Goal: Task Accomplishment & Management: Manage account settings

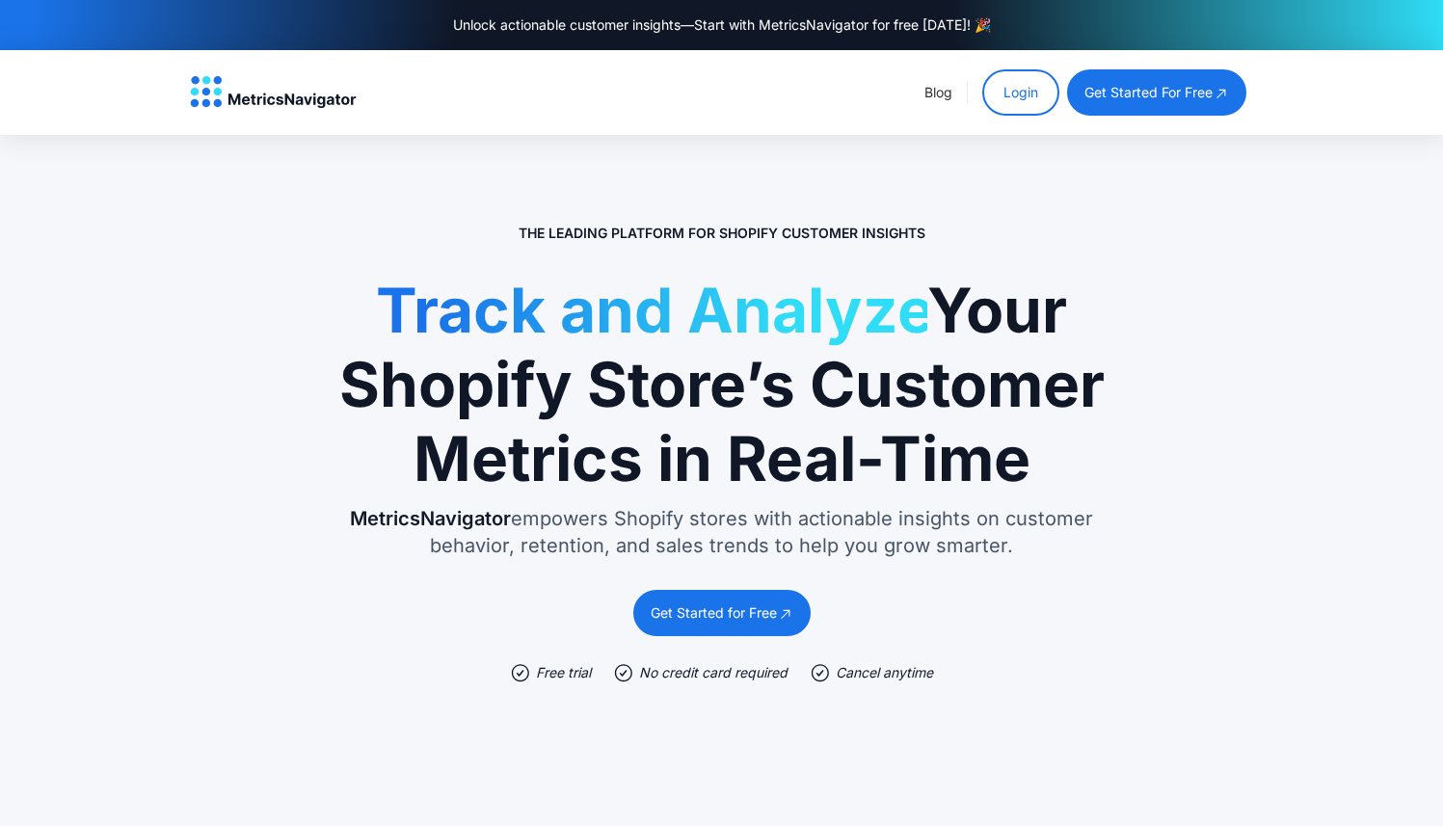
click at [1031, 99] on link "Login" at bounding box center [1020, 92] width 77 height 46
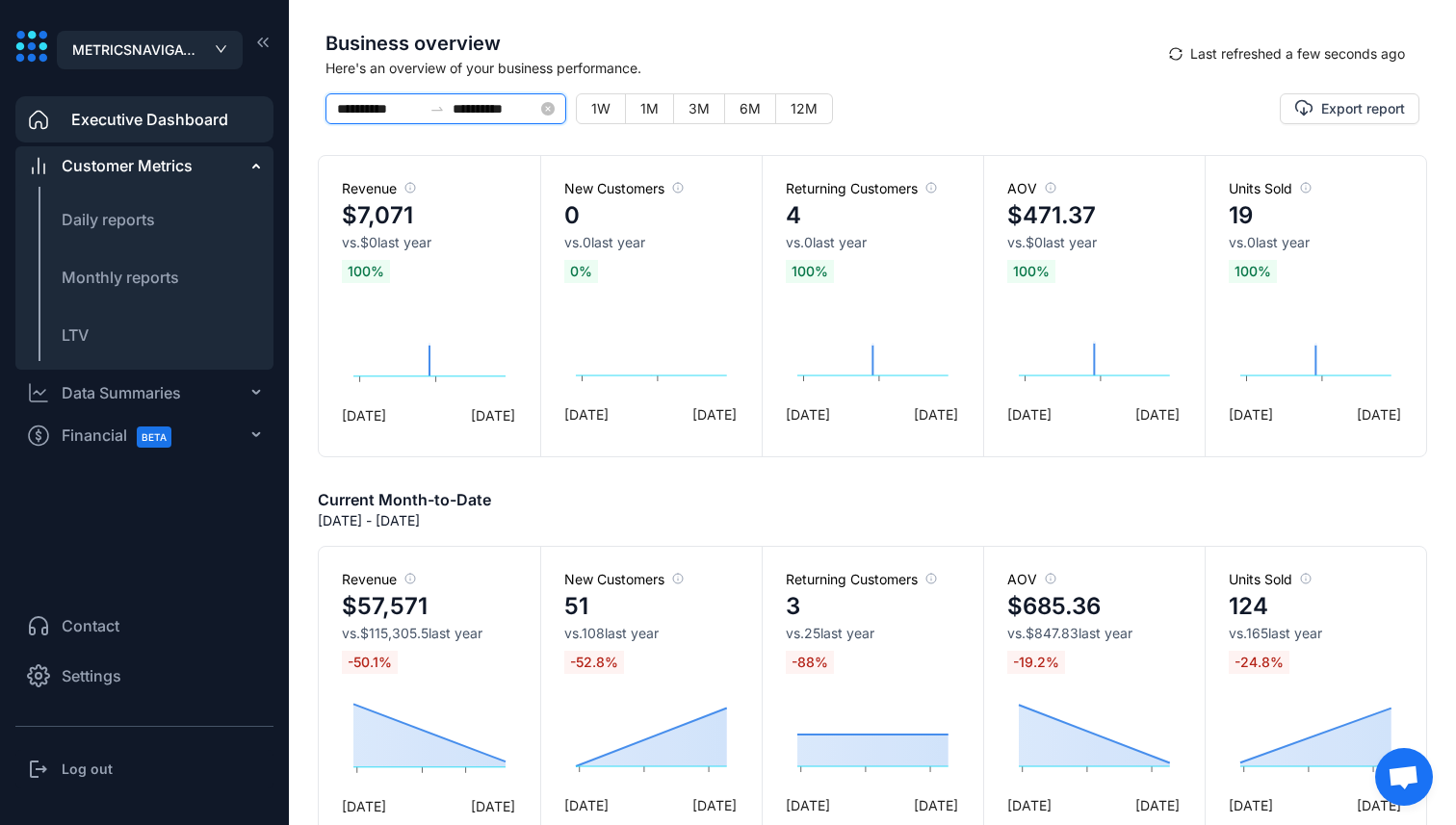
click at [402, 106] on input "**********" at bounding box center [379, 108] width 85 height 21
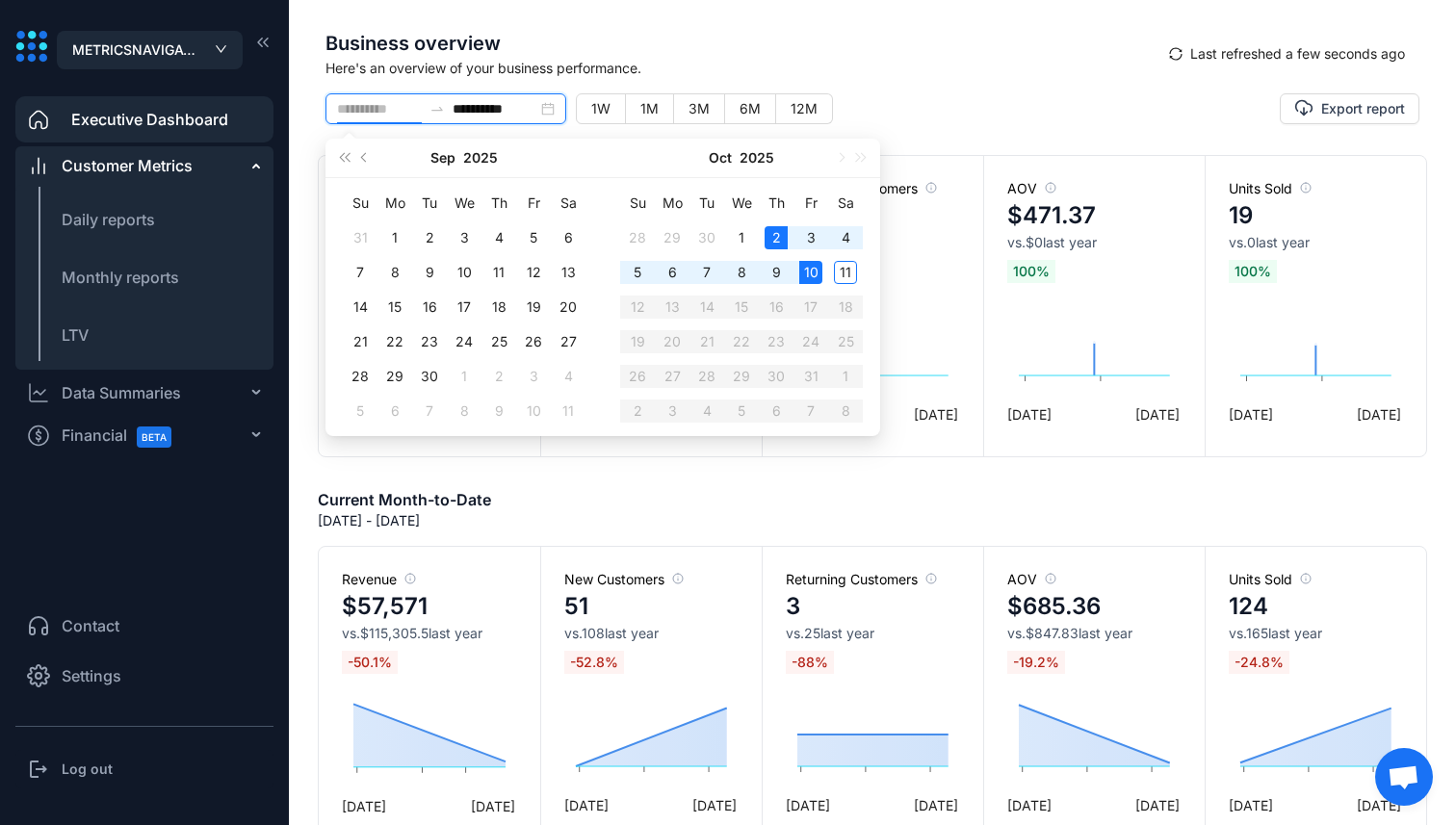
type input "**********"
click at [809, 263] on div "10" at bounding box center [810, 272] width 23 height 23
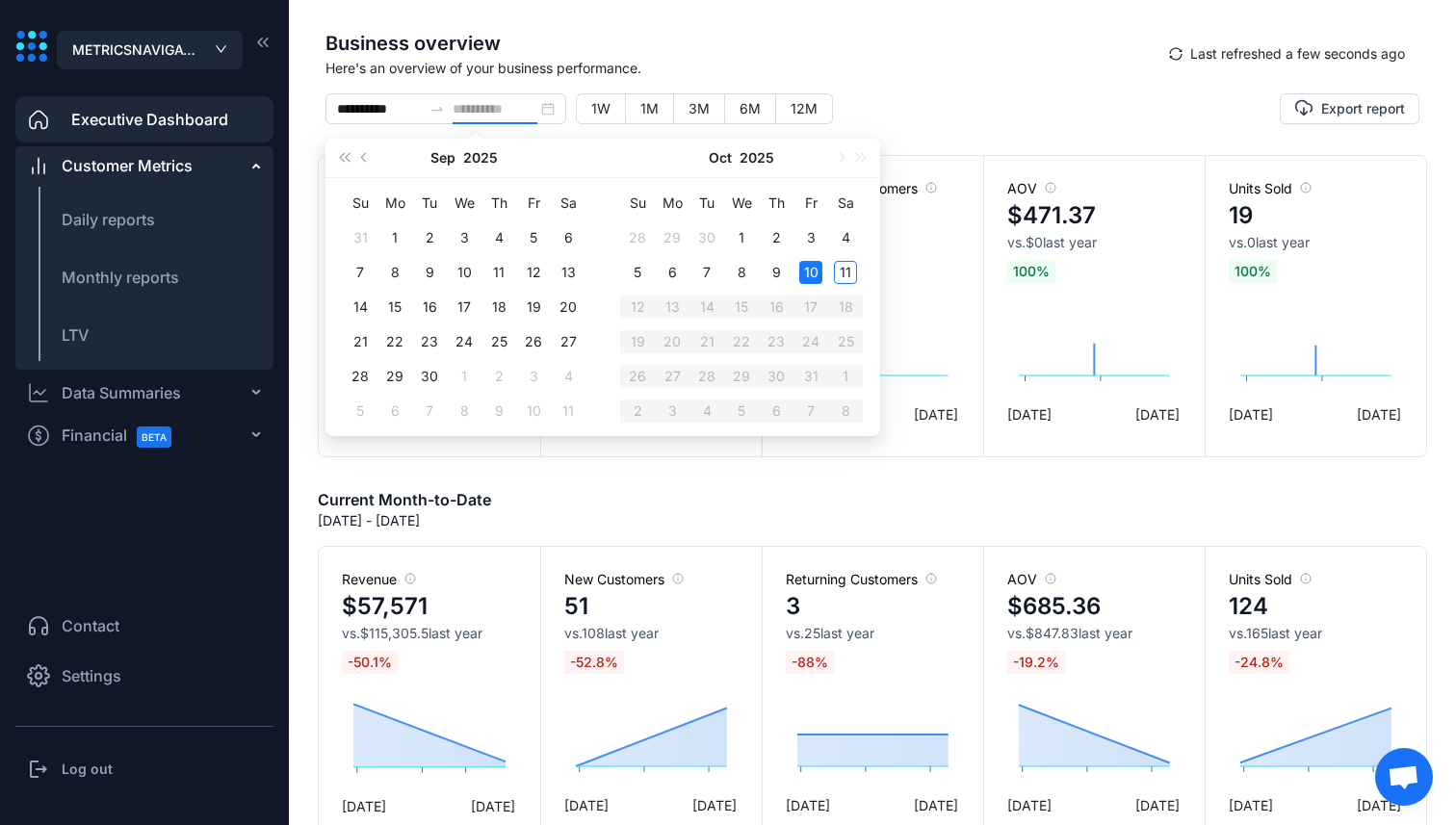
click at [809, 263] on div "10" at bounding box center [810, 272] width 23 height 23
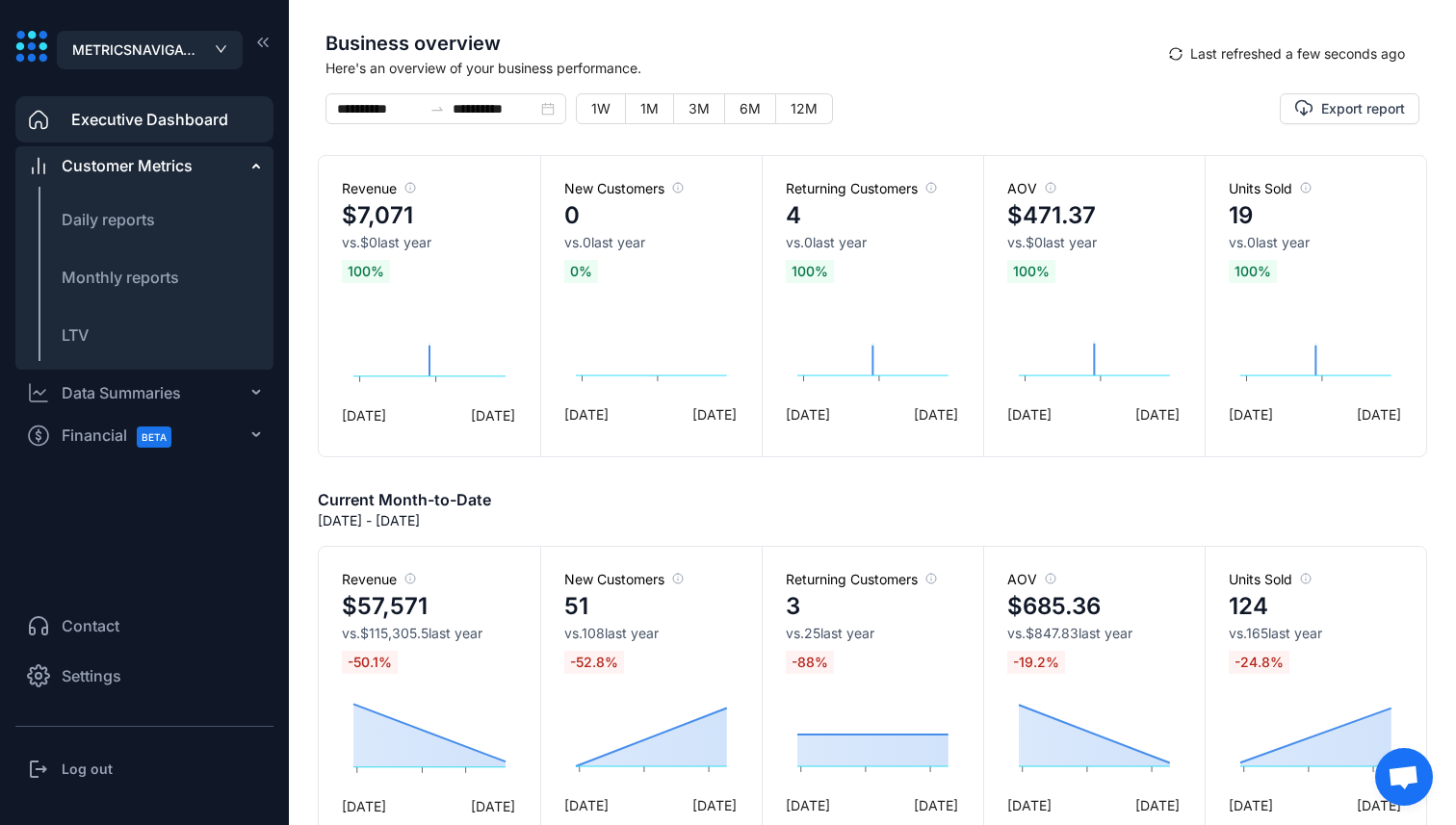
click at [86, 676] on span "Settings" at bounding box center [92, 675] width 60 height 23
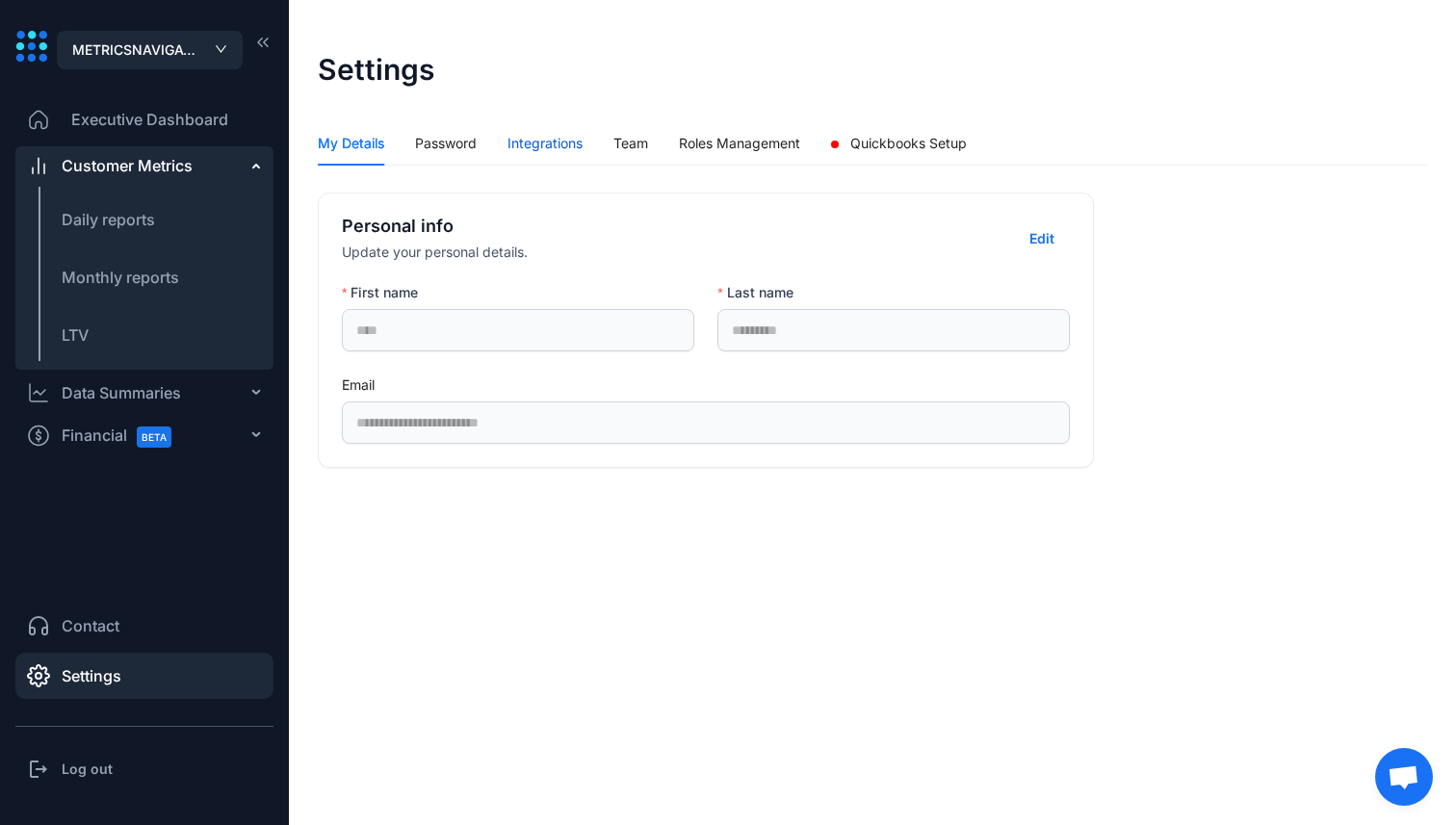
click at [547, 138] on div "Integrations" at bounding box center [545, 143] width 75 height 21
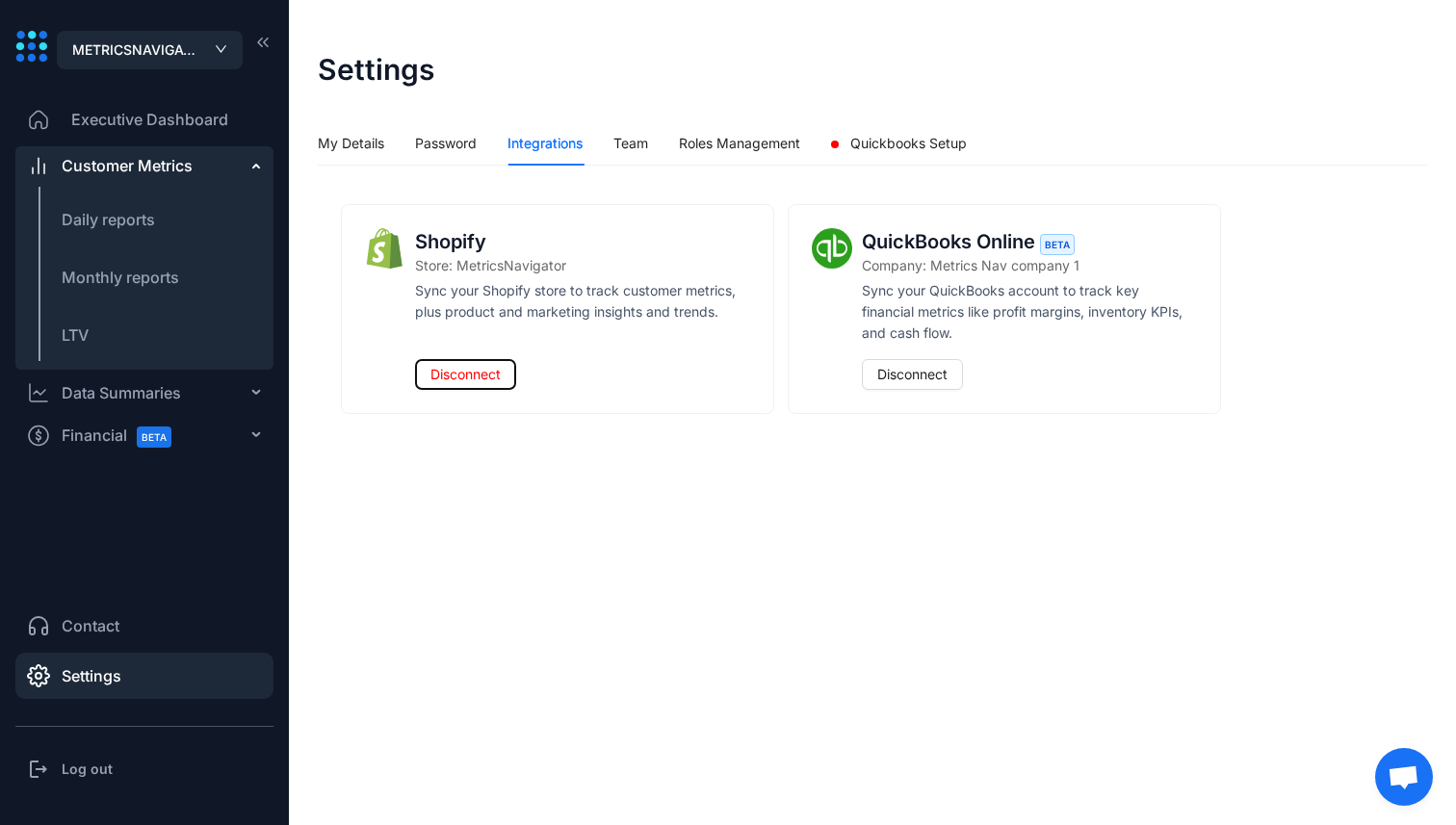
click at [487, 370] on span "Disconnect" at bounding box center [466, 374] width 70 height 21
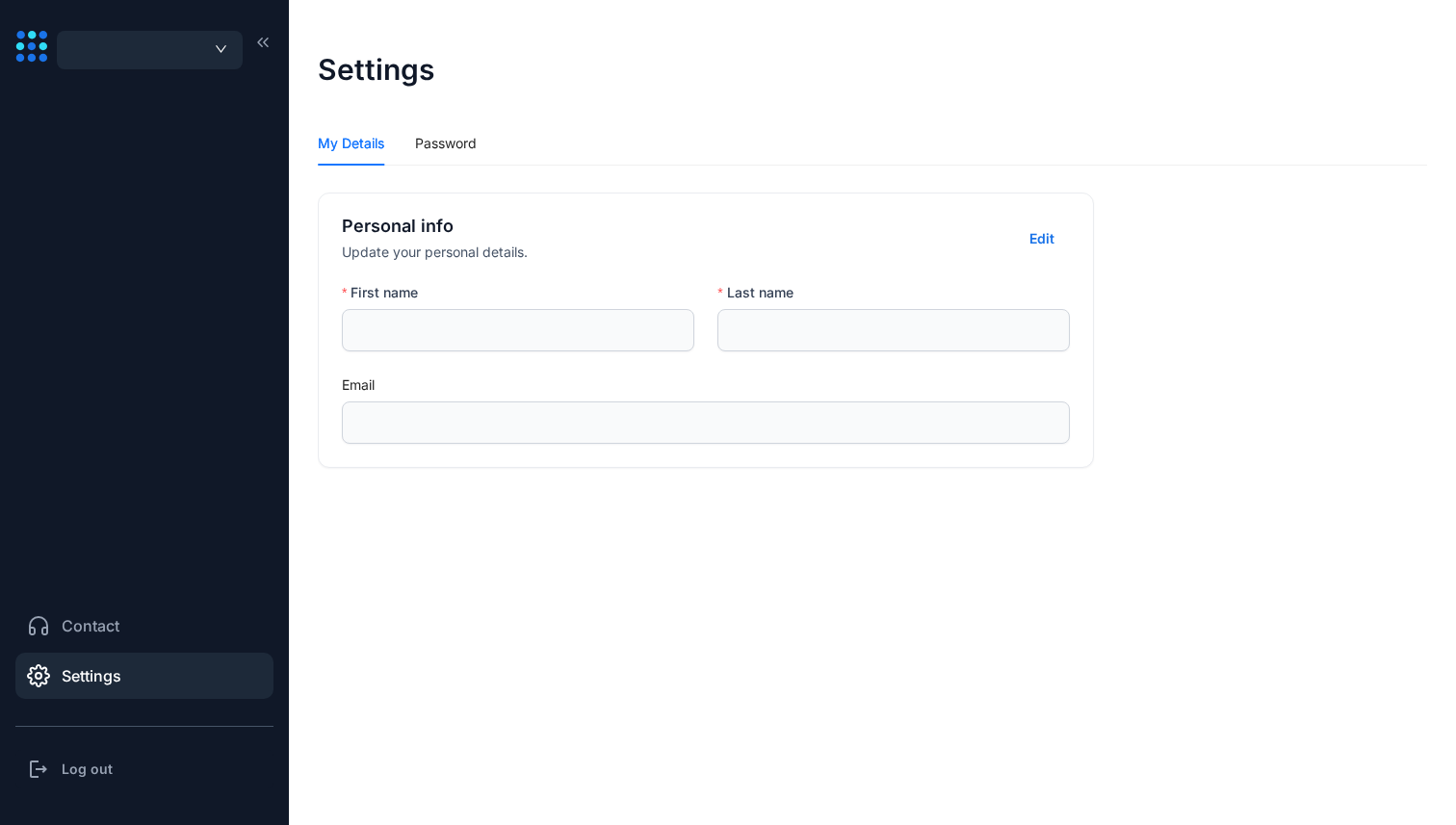
type input "****"
type input "*********"
type input "**********"
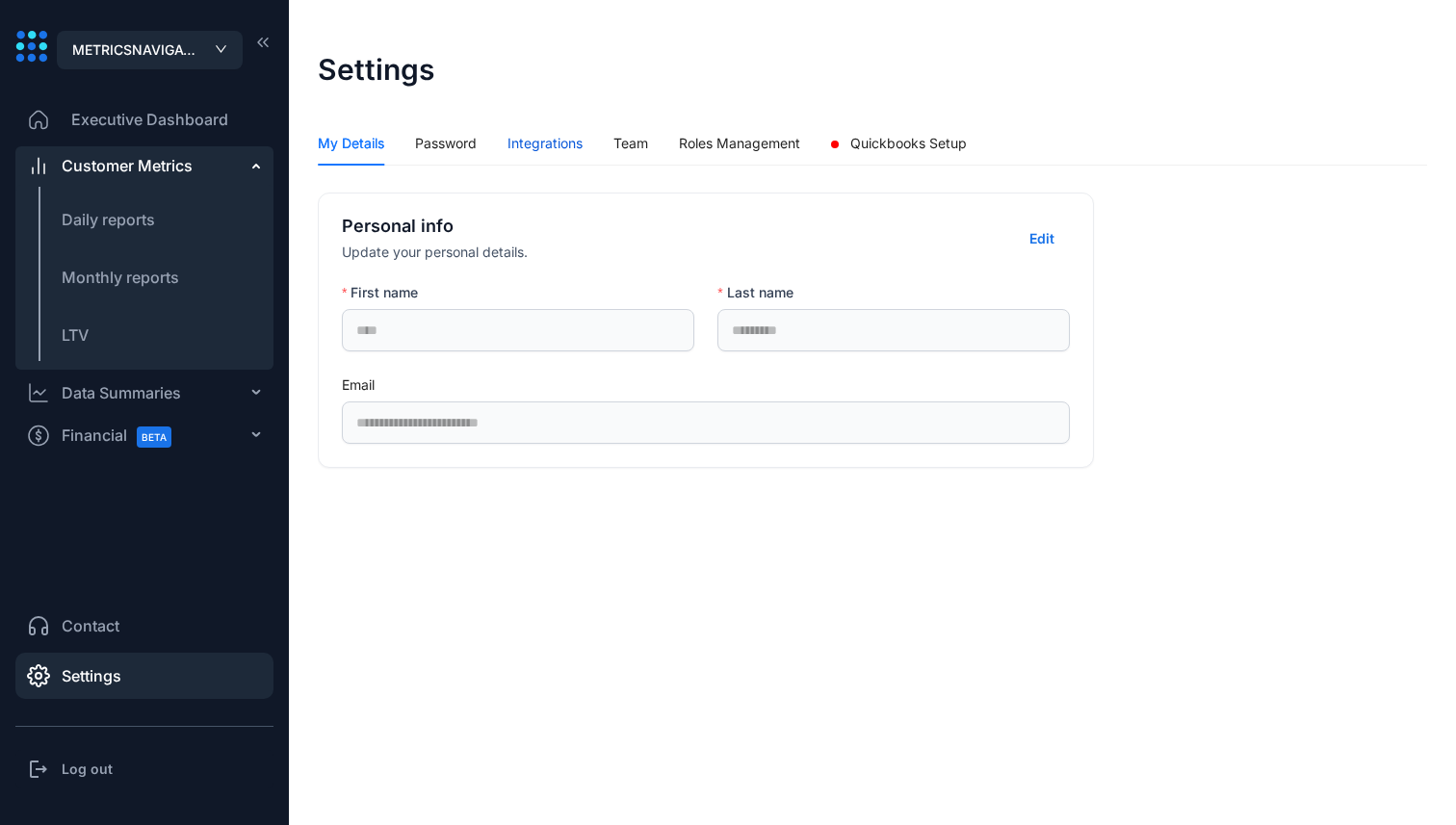
click at [558, 138] on div "Integrations" at bounding box center [545, 143] width 75 height 21
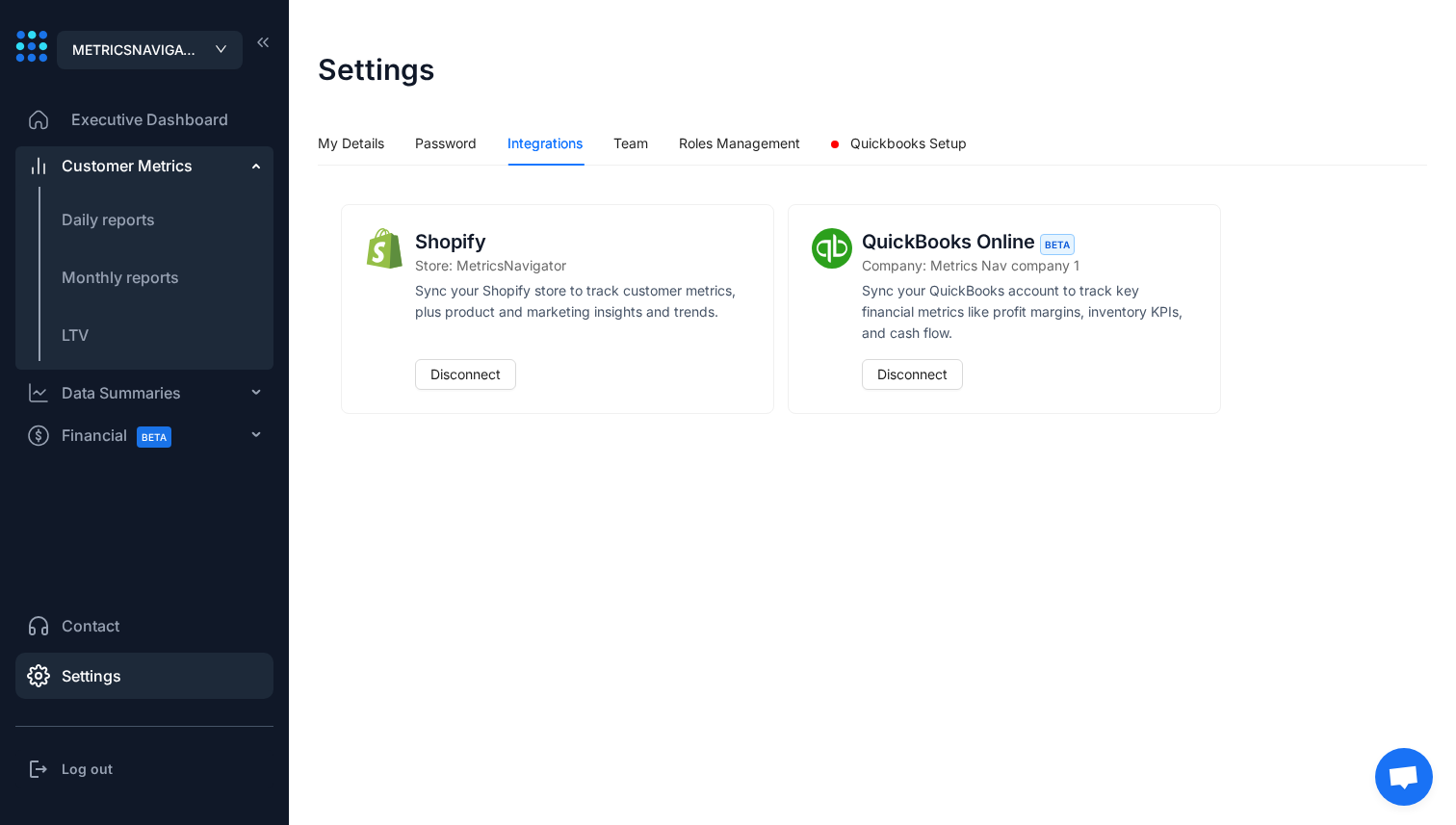
click at [35, 39] on icon at bounding box center [31, 47] width 32 height 32
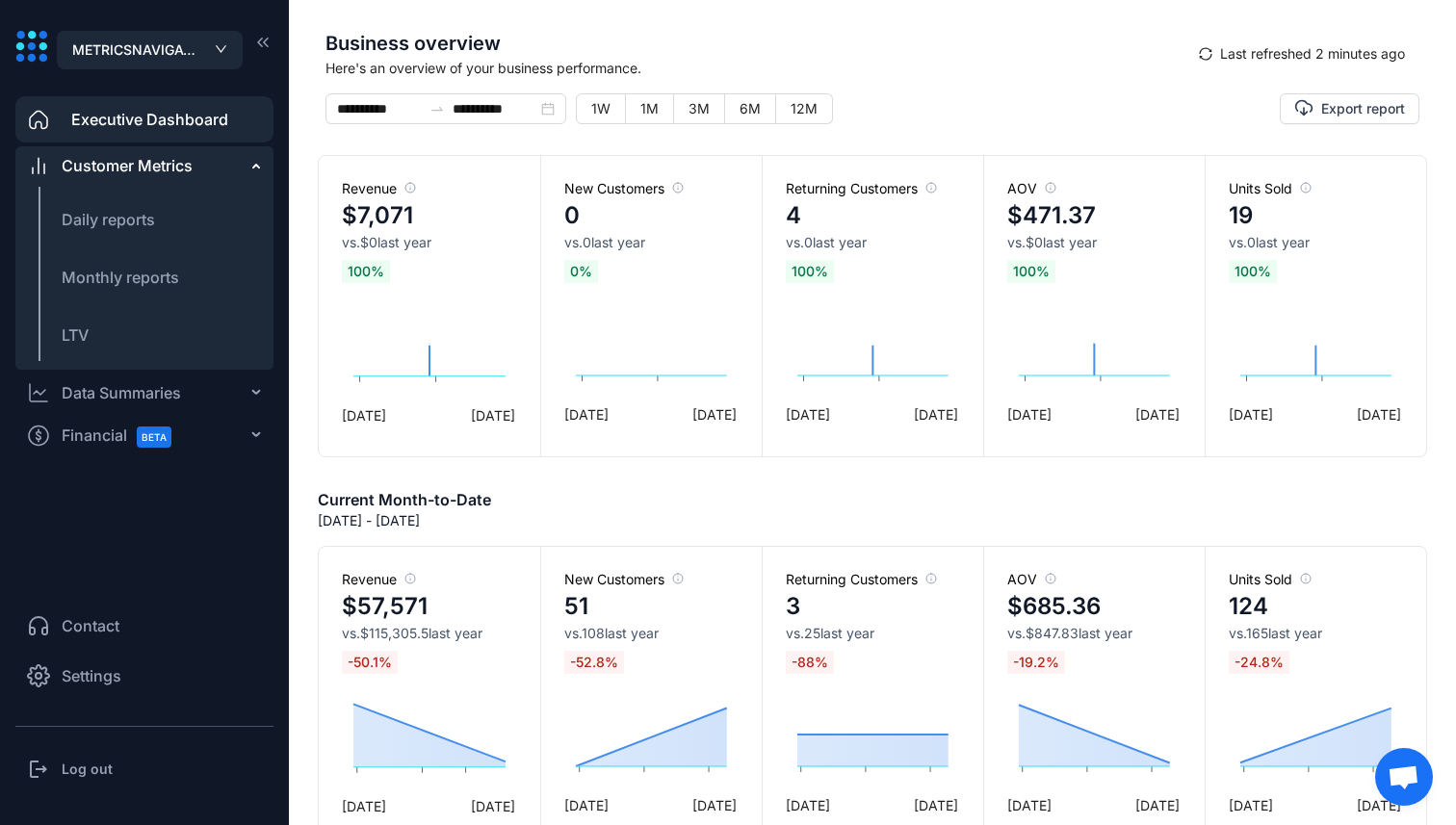
click at [111, 668] on span "Settings" at bounding box center [92, 675] width 60 height 23
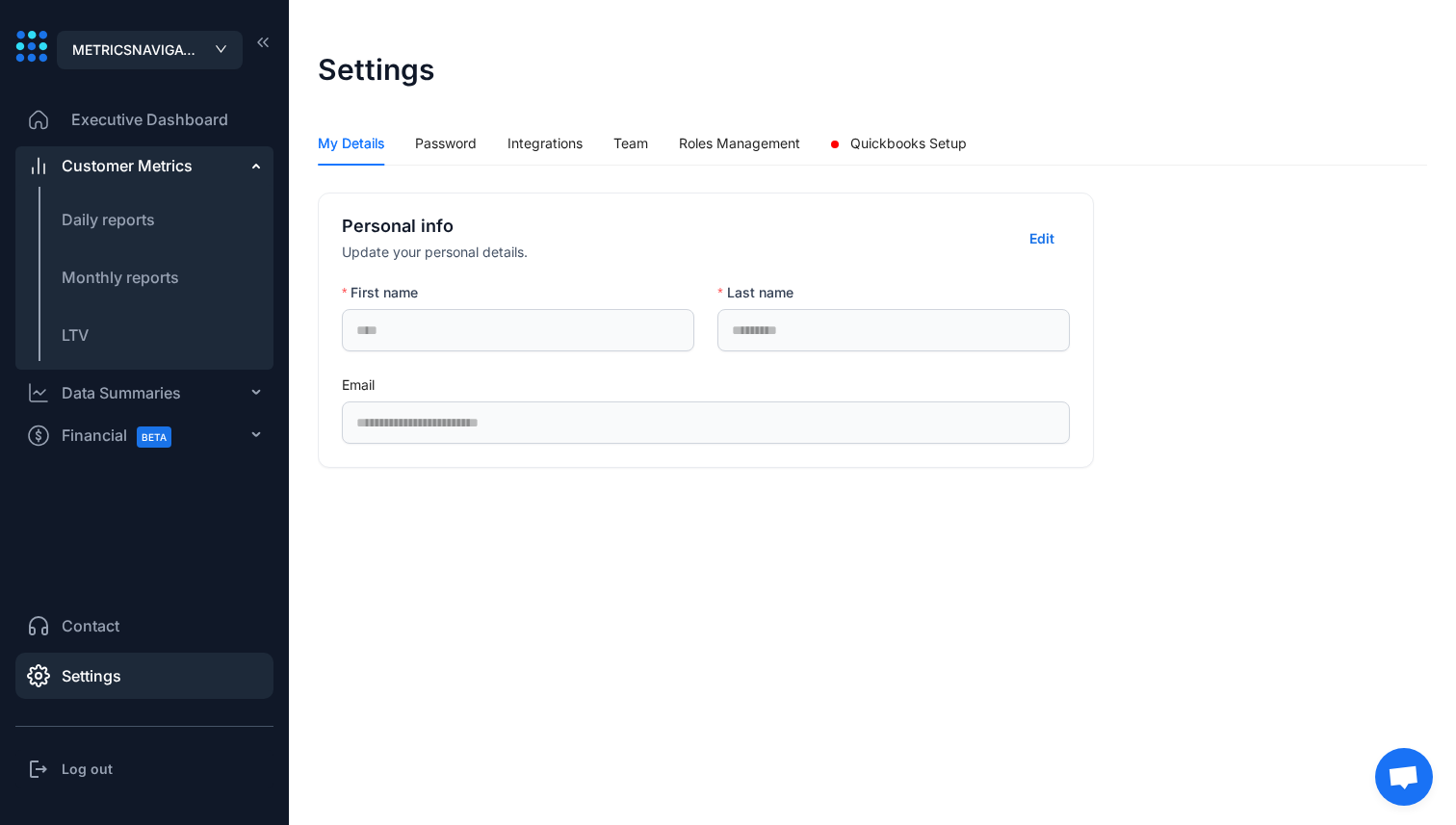
click at [656, 158] on div "My Details Password Integrations Team Roles Management Quickbooks Setup" at bounding box center [643, 143] width 650 height 44
click at [636, 150] on div "Team" at bounding box center [631, 143] width 35 height 21
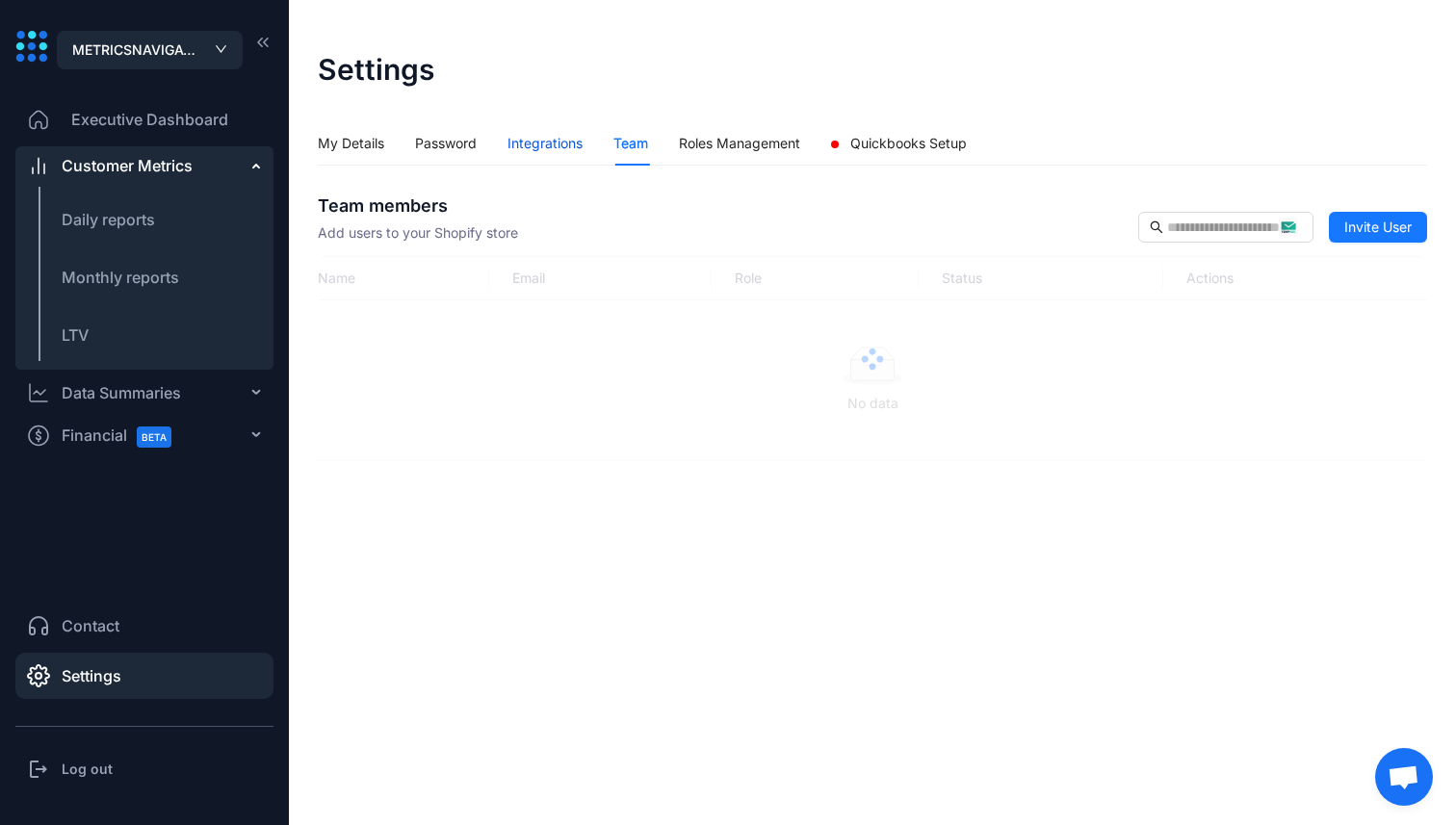
click at [547, 148] on div "Integrations" at bounding box center [545, 143] width 75 height 21
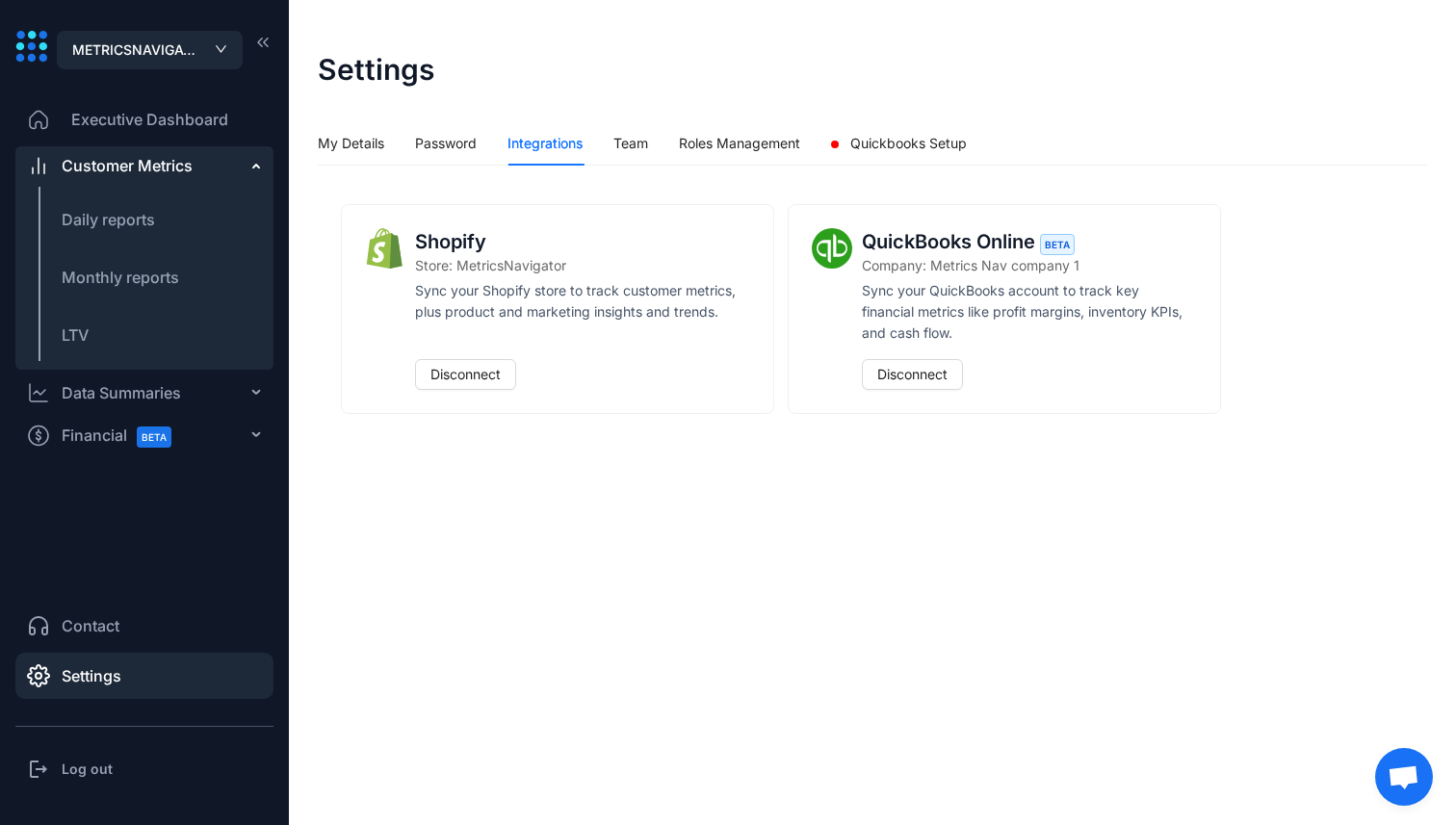
click at [97, 772] on h3 "Log out" at bounding box center [87, 768] width 51 height 19
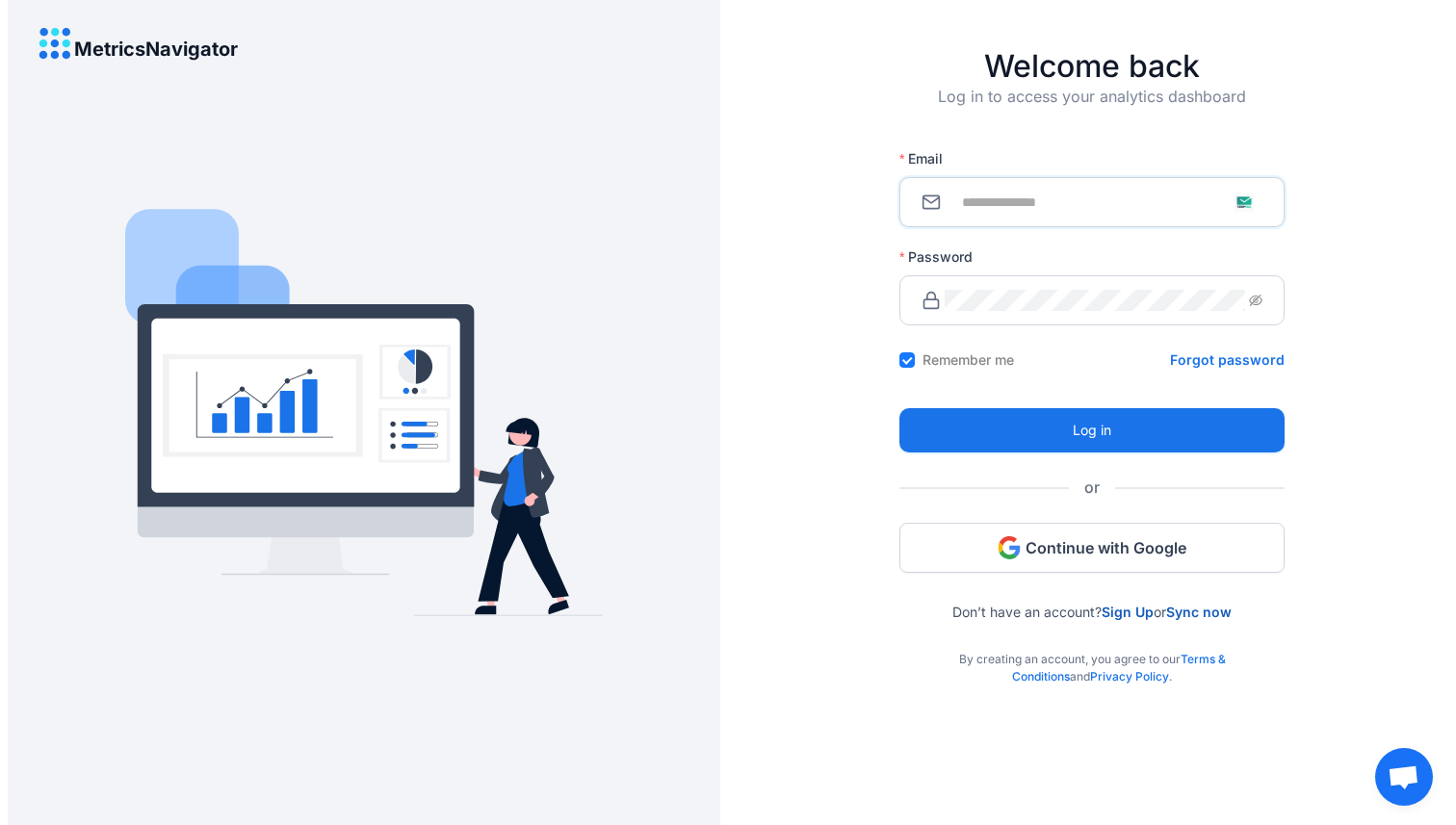
click at [1081, 205] on input "Email" at bounding box center [1104, 202] width 318 height 21
click at [1024, 134] on div "Log in to access your analytics dashboard" at bounding box center [1092, 112] width 386 height 54
click at [1038, 540] on span "Continue with Google" at bounding box center [1106, 547] width 161 height 21
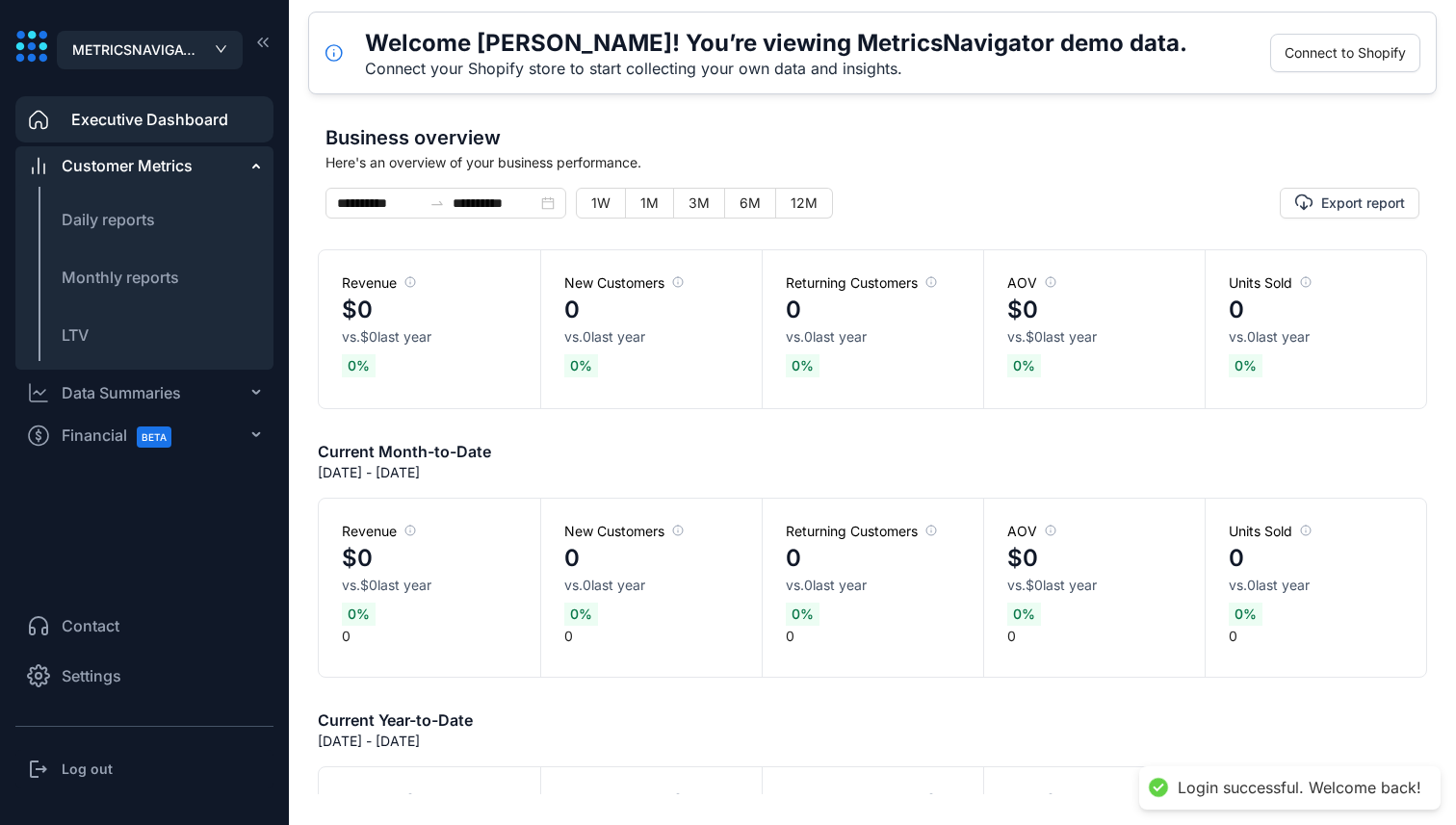
click at [165, 662] on li "Settings" at bounding box center [144, 675] width 258 height 46
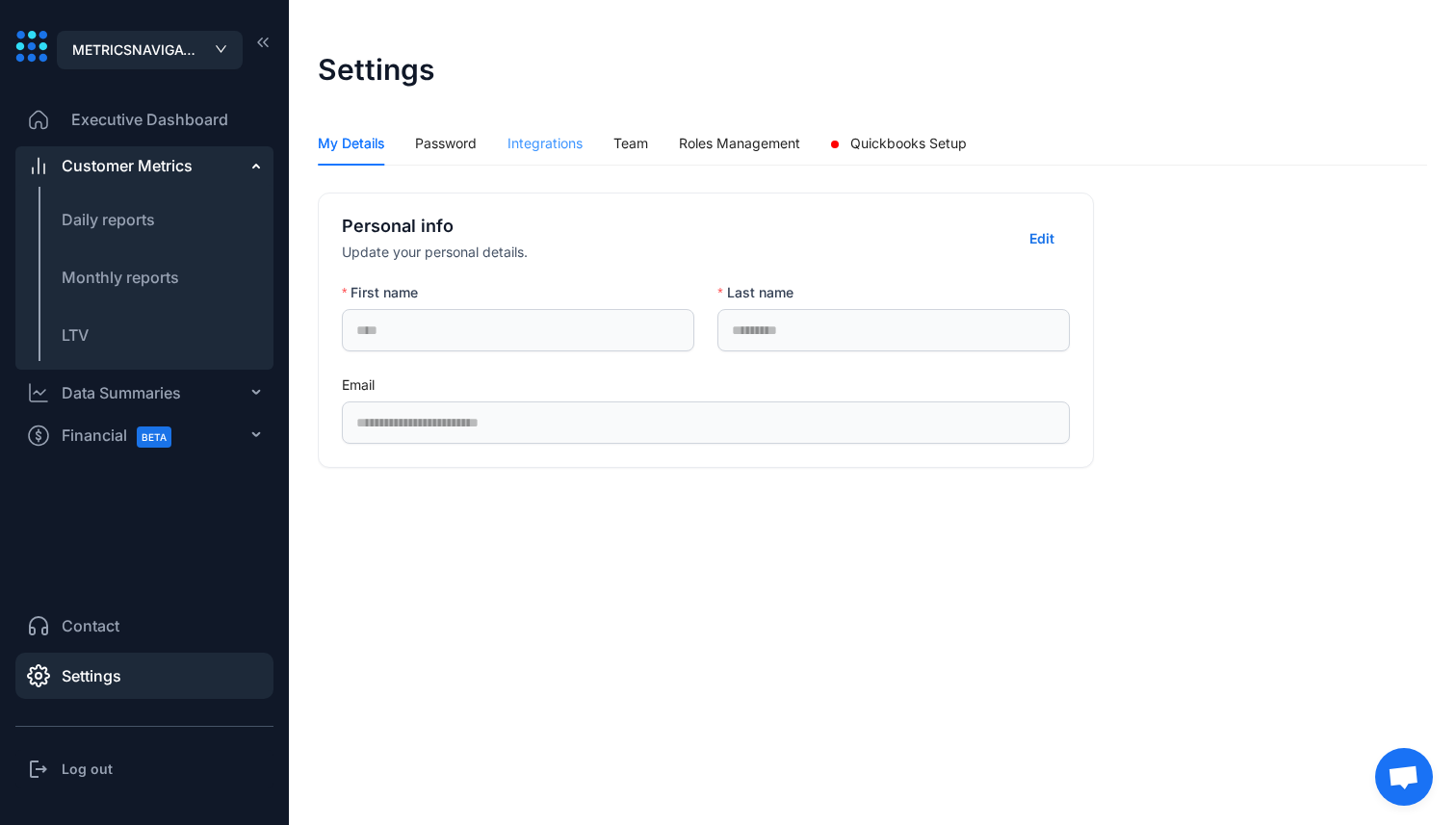
click at [547, 129] on div "Integrations" at bounding box center [545, 143] width 75 height 44
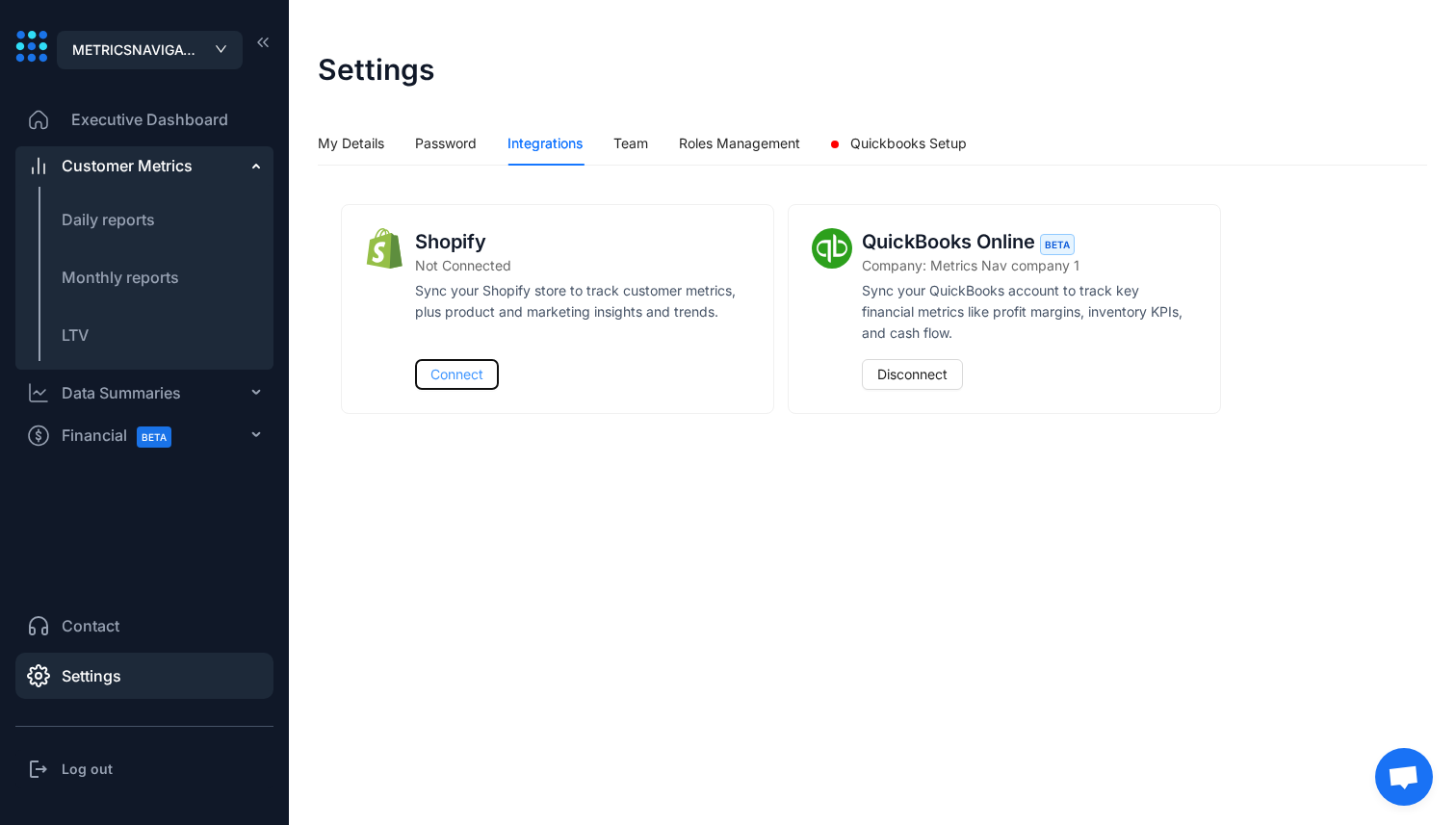
click at [443, 375] on span "Connect" at bounding box center [457, 374] width 53 height 21
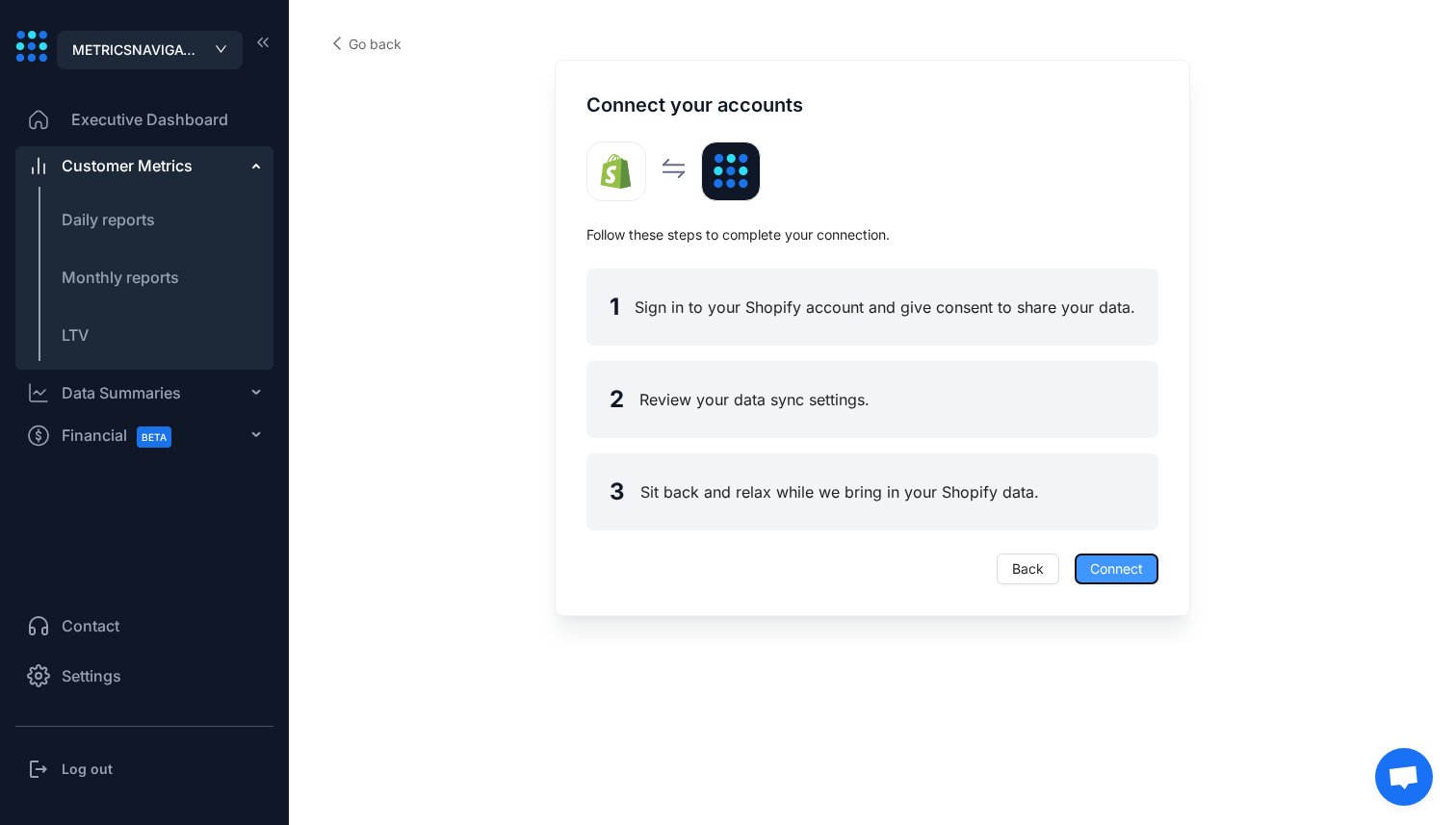
click at [1120, 561] on span "Connect" at bounding box center [1116, 568] width 53 height 21
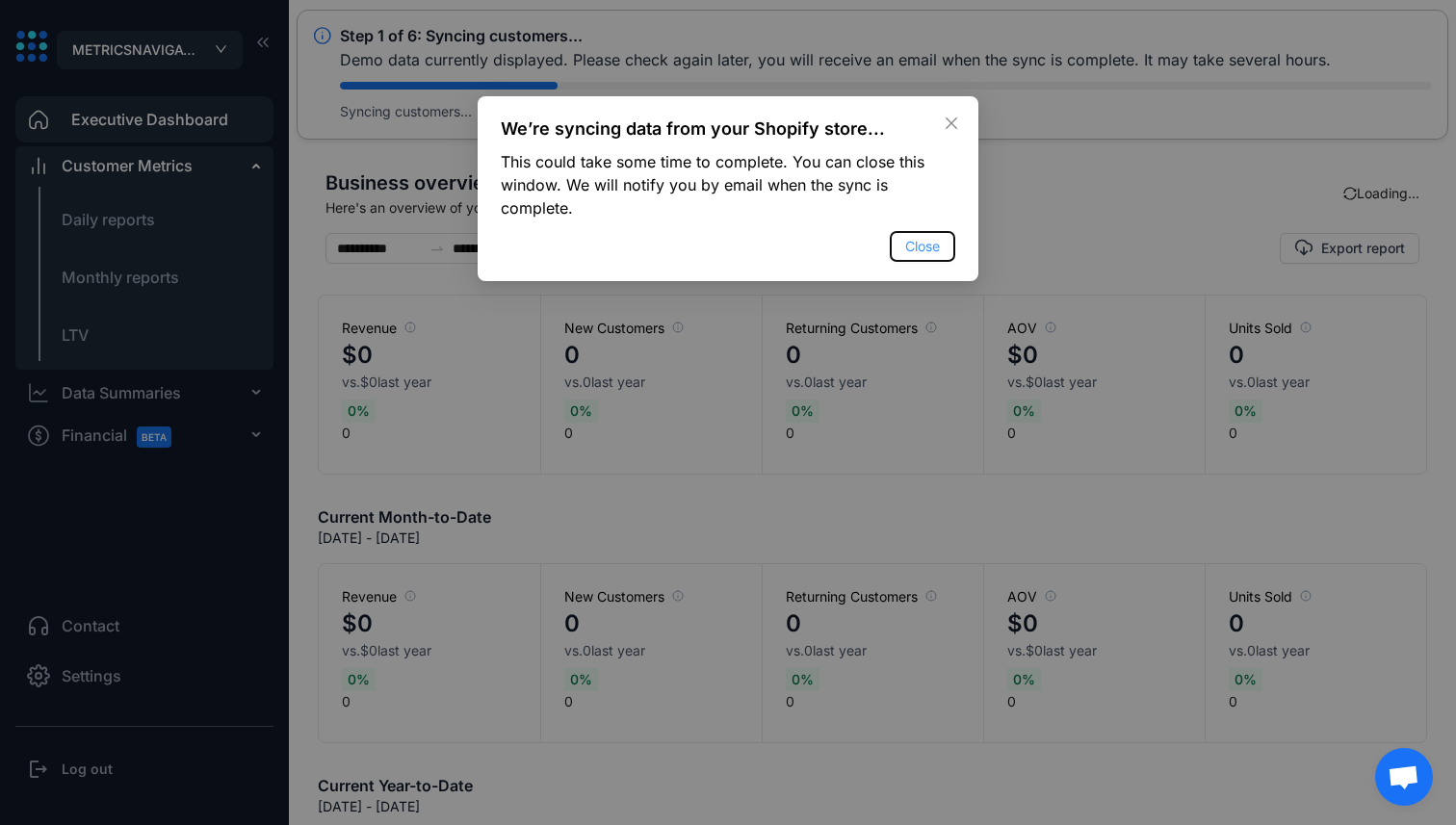
click at [929, 246] on span "Close" at bounding box center [922, 246] width 35 height 21
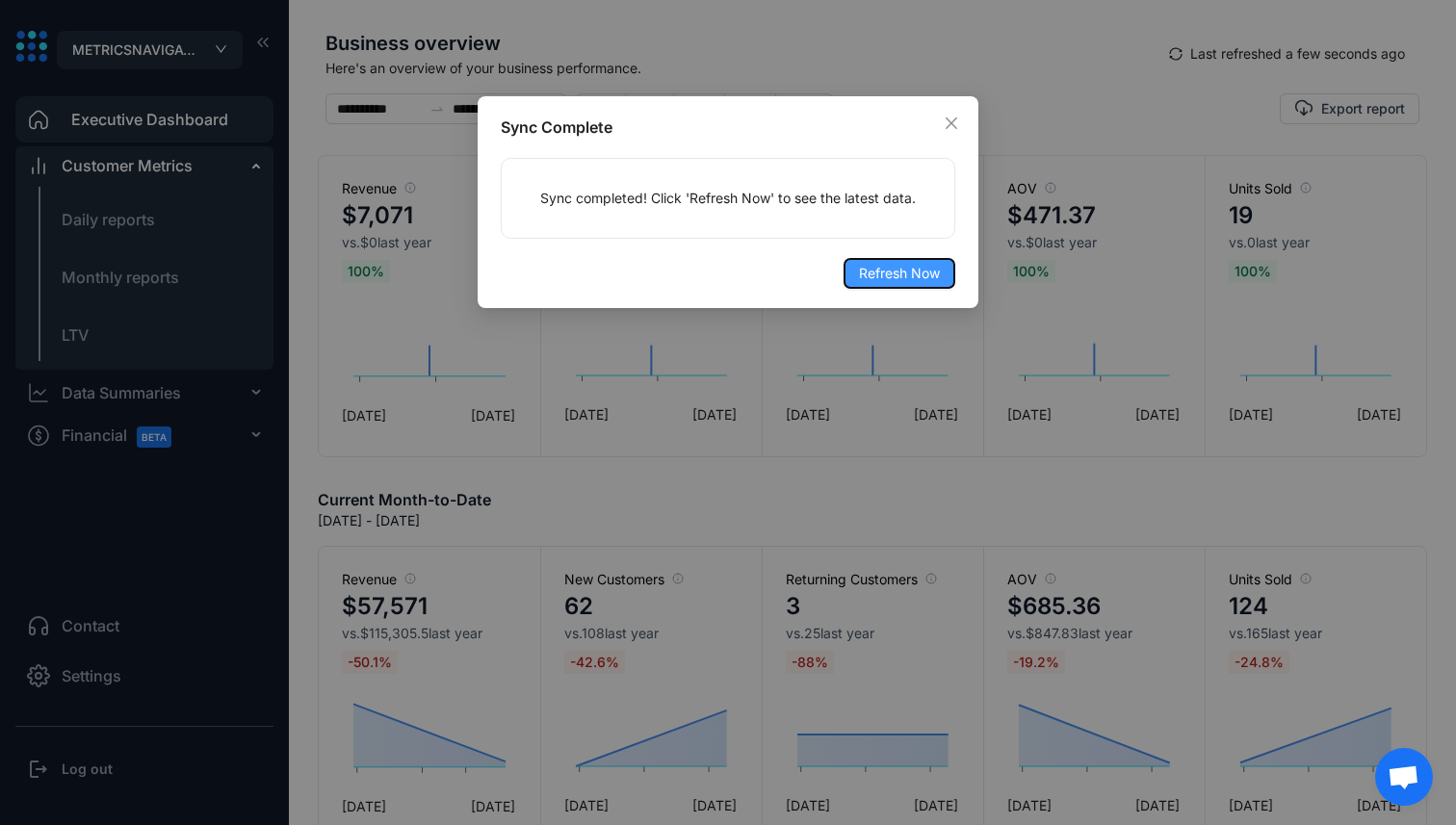
click at [885, 282] on span "Refresh Now" at bounding box center [899, 273] width 81 height 21
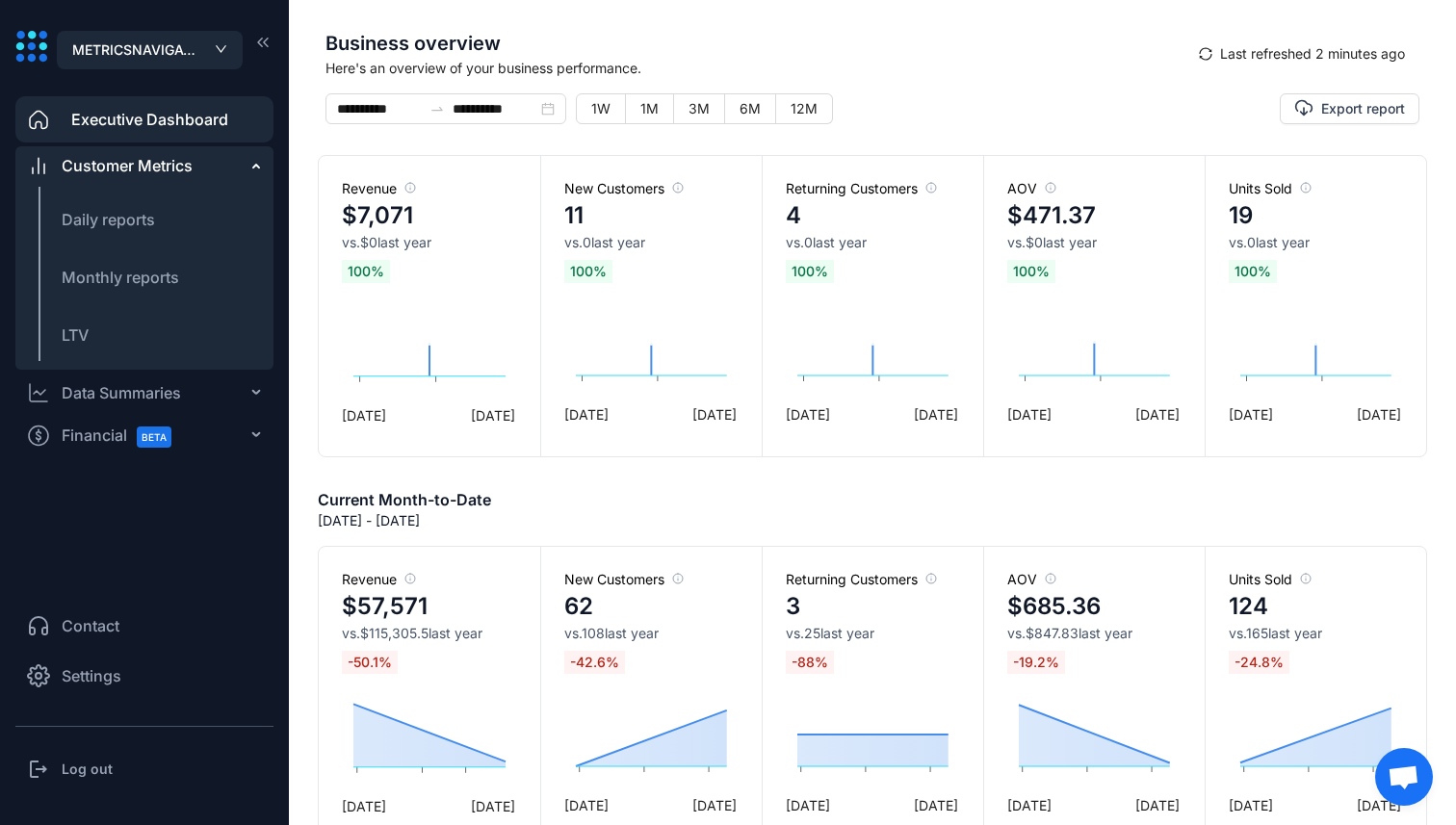
click at [118, 677] on span "Settings" at bounding box center [92, 675] width 60 height 23
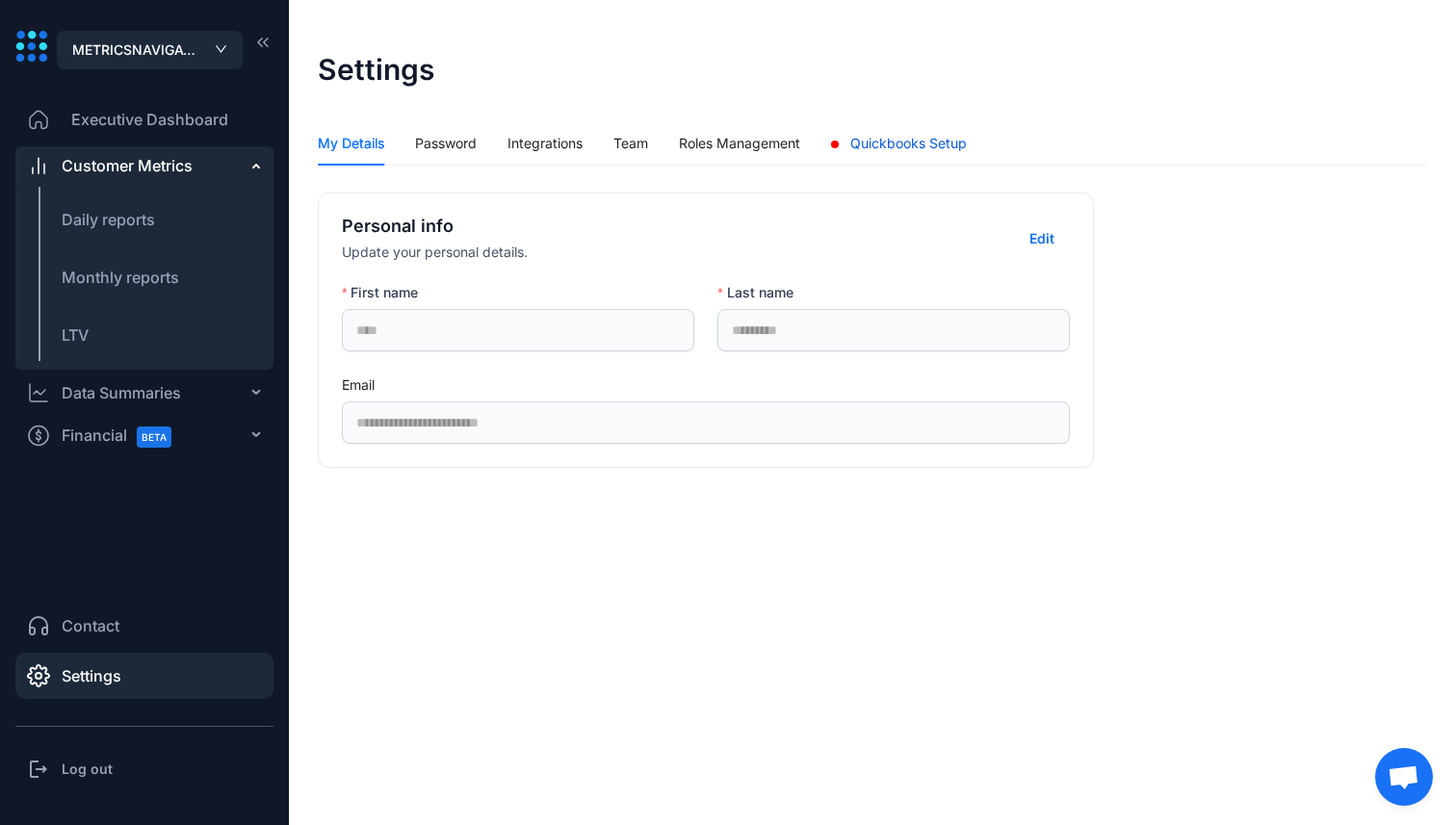
click at [847, 147] on div "Quickbooks Setup" at bounding box center [899, 143] width 136 height 21
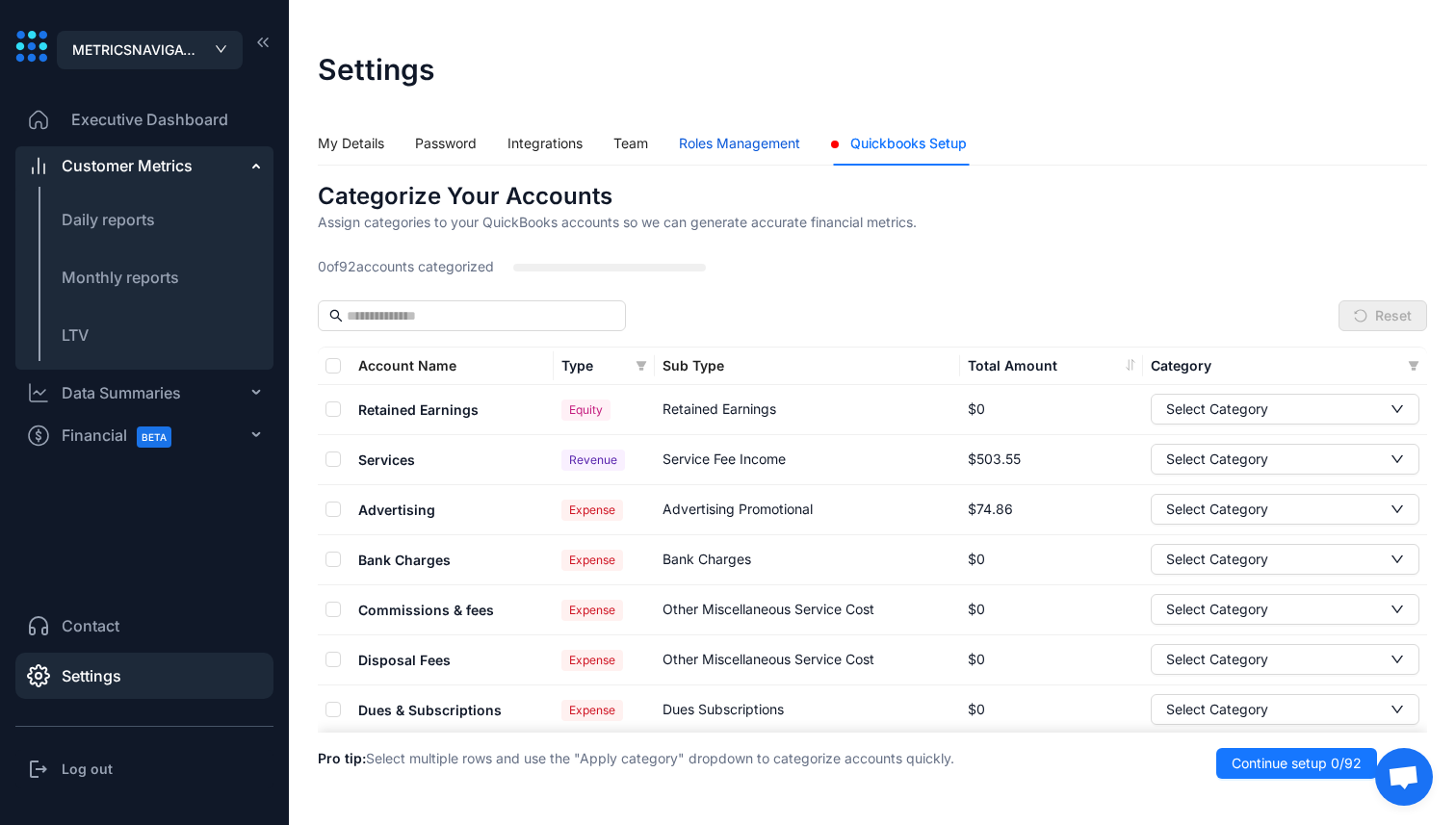
click at [787, 143] on div "Roles Management" at bounding box center [739, 143] width 121 height 21
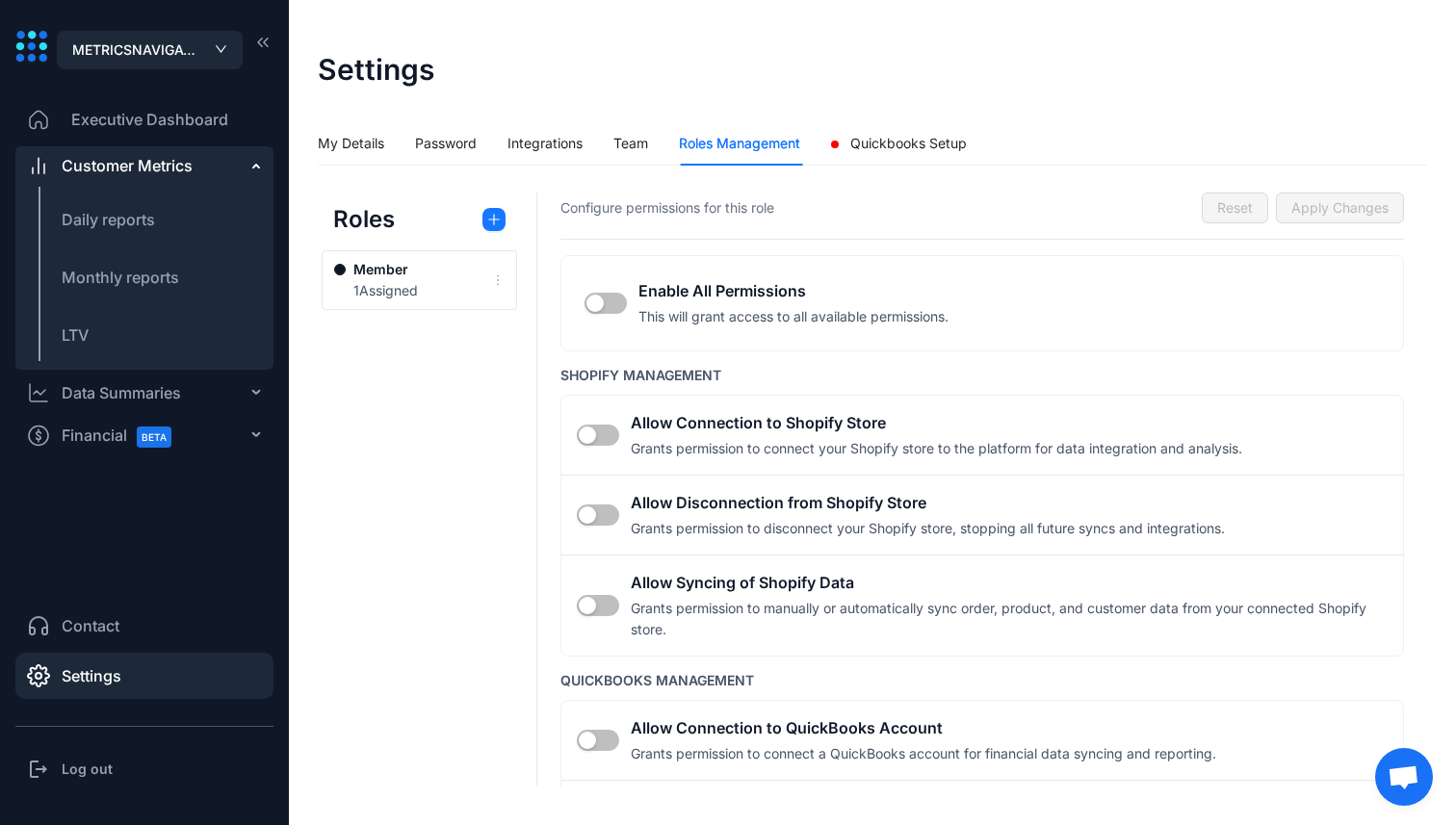
click at [146, 107] on li "Executive Dashboard" at bounding box center [144, 119] width 258 height 46
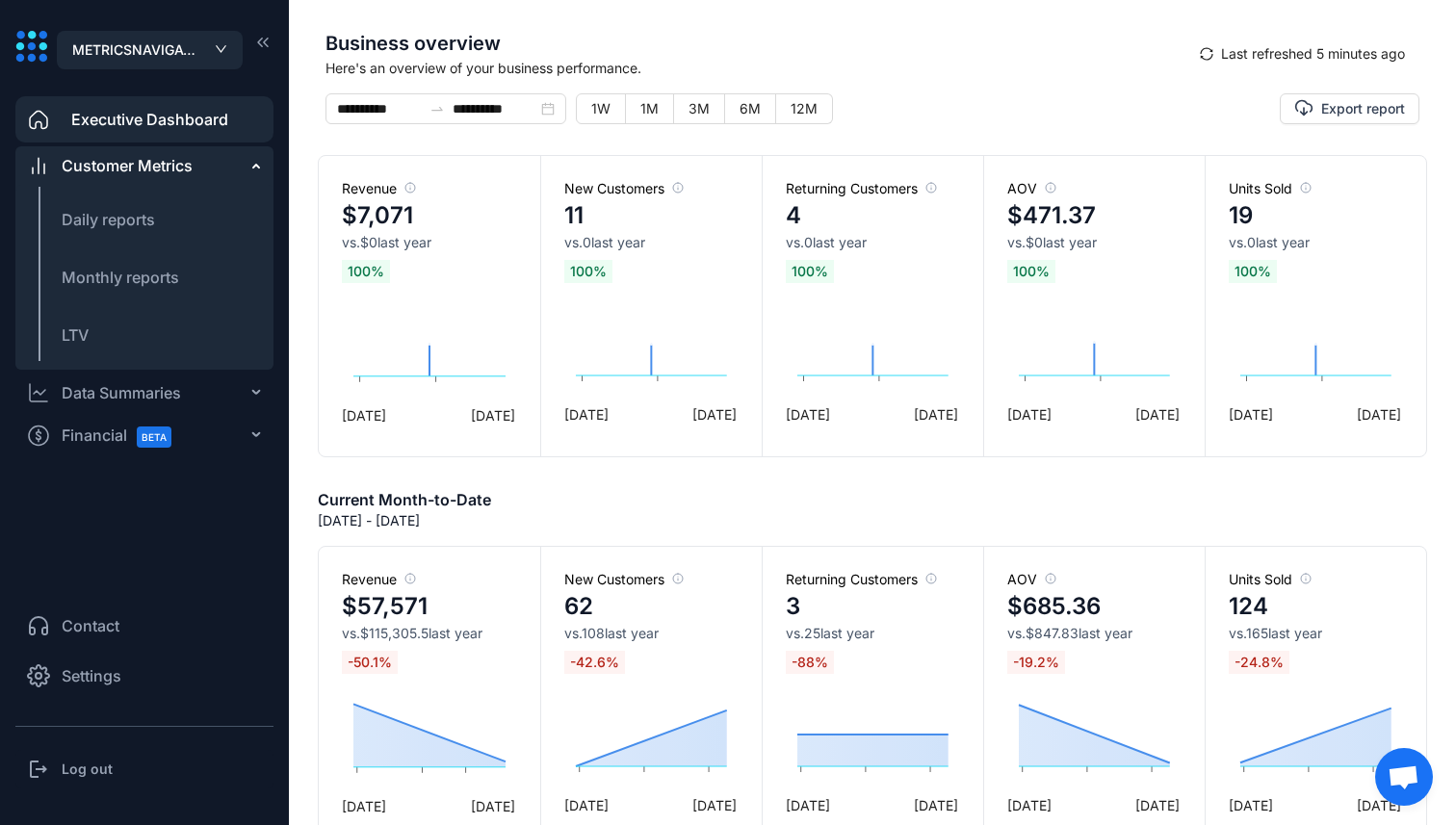
click at [1397, 772] on span "Open chat" at bounding box center [1404, 778] width 32 height 27
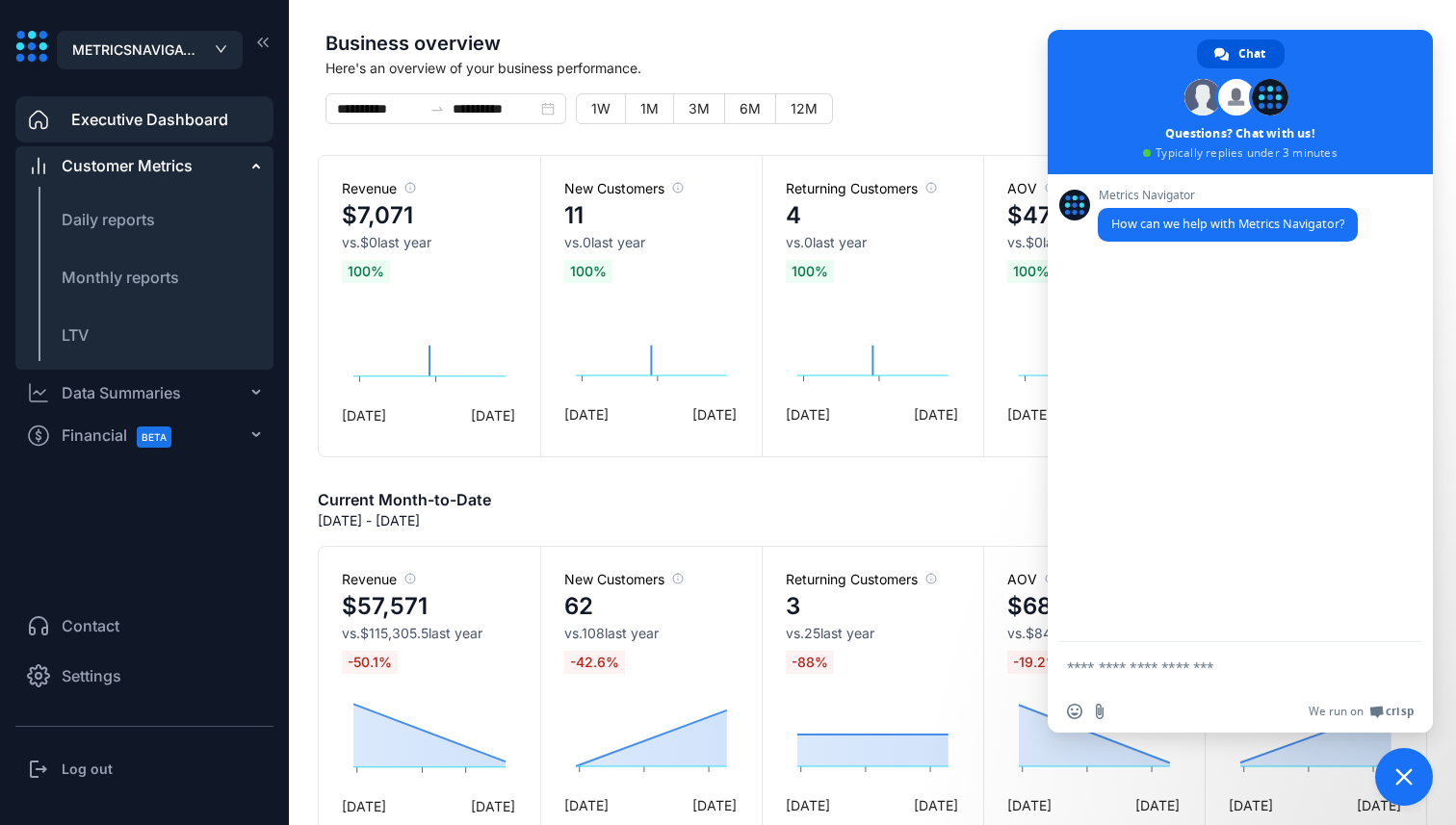
click at [1192, 668] on textarea "Compose your message..." at bounding box center [1219, 666] width 305 height 17
click at [1171, 663] on textarea "Compose your message..." at bounding box center [1219, 666] width 305 height 17
type textarea "**"
